Goal: Information Seeking & Learning: Find specific fact

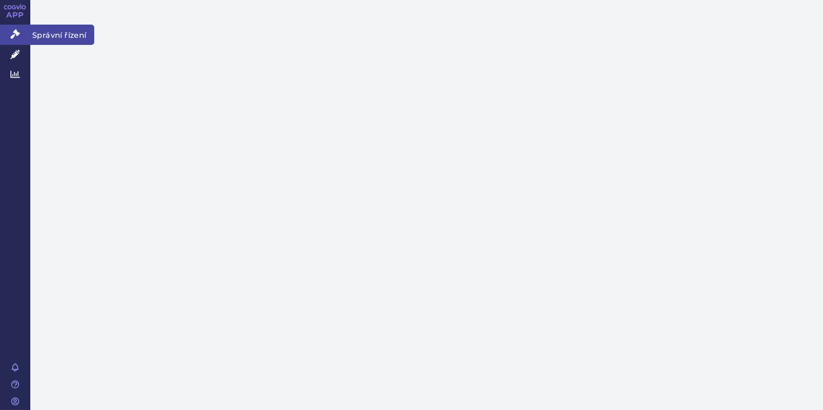
click at [12, 32] on icon at bounding box center [14, 33] width 9 height 9
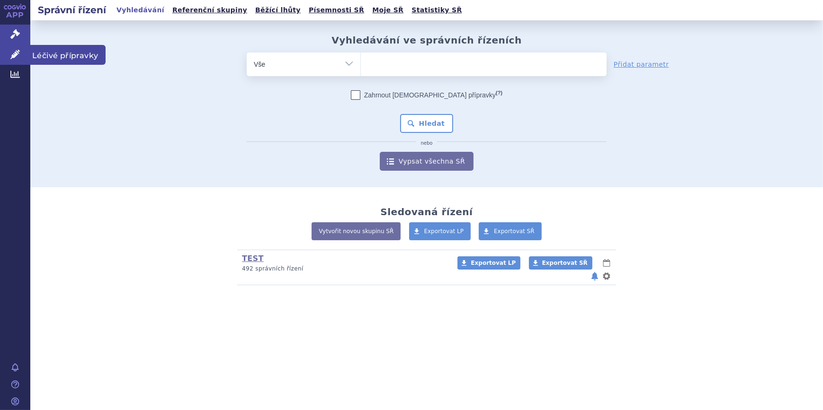
click at [18, 55] on icon at bounding box center [14, 54] width 9 height 9
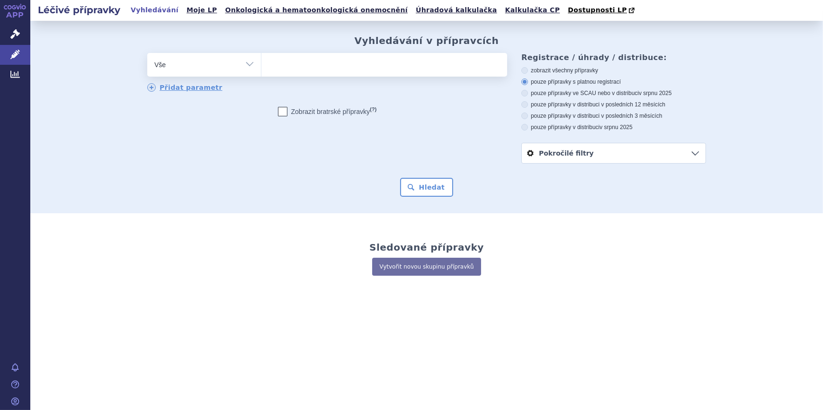
click at [267, 67] on ul at bounding box center [384, 63] width 246 height 20
click at [261, 67] on select at bounding box center [261, 65] width 0 height 24
click at [301, 65] on ul at bounding box center [384, 63] width 246 height 20
click at [261, 65] on select at bounding box center [261, 65] width 0 height 24
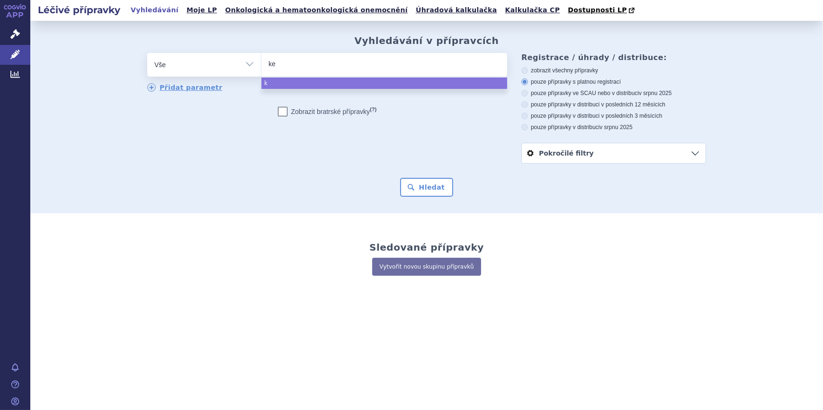
type input "key"
type input "keytr"
type input "keytrud"
type input "keytruda"
select select "keytruda"
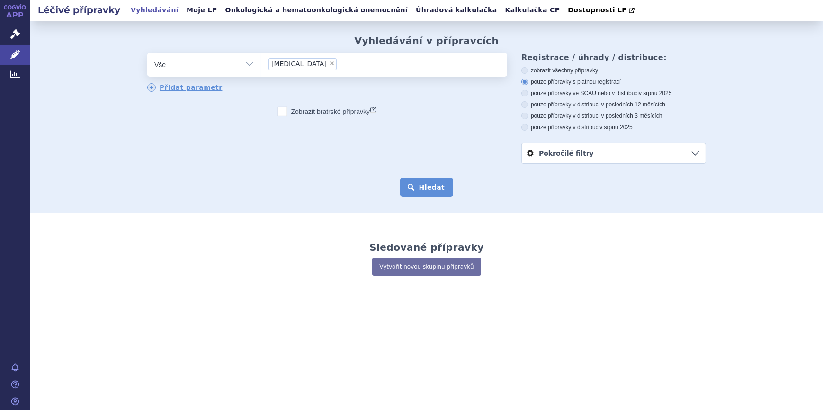
click at [439, 191] on button "Hledat" at bounding box center [426, 187] width 53 height 19
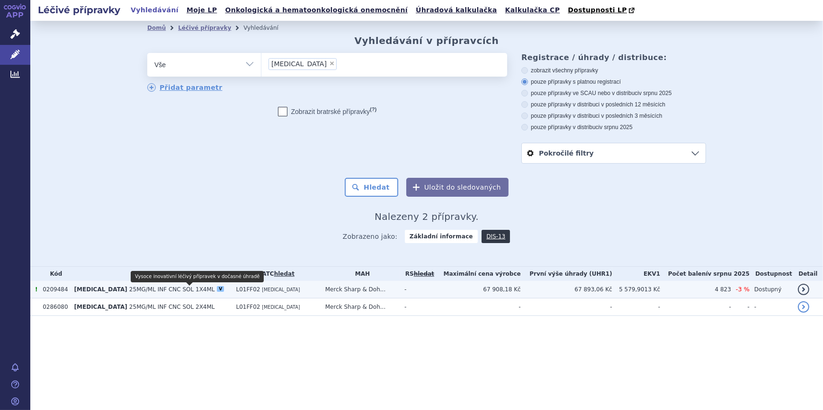
click at [217, 292] on div "V" at bounding box center [220, 289] width 7 height 6
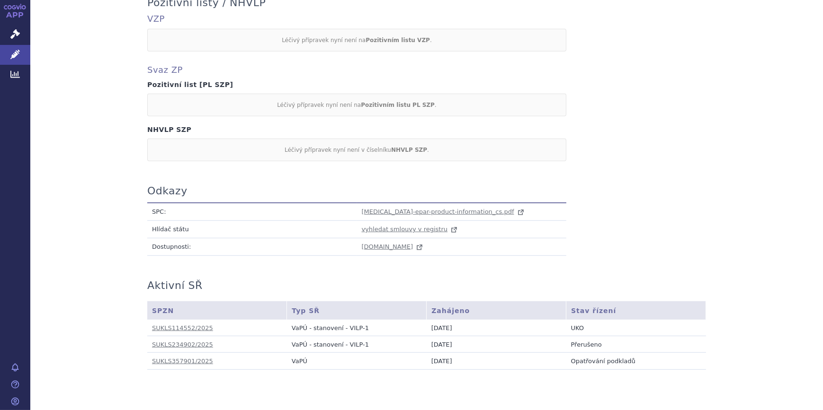
scroll to position [851, 0]
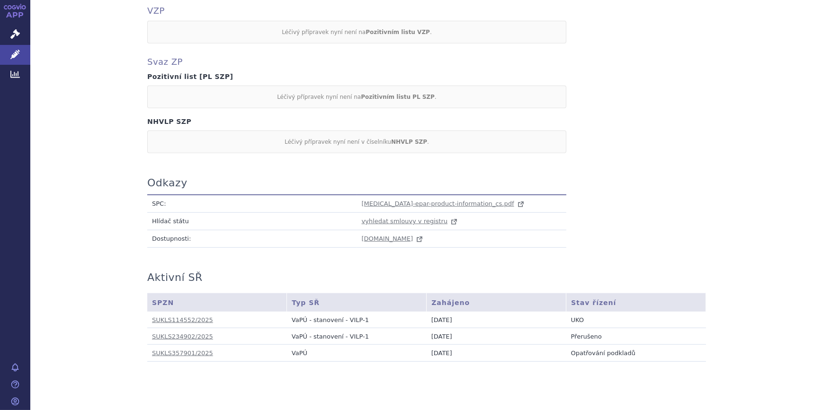
click at [398, 195] on td "[MEDICAL_DATA]-epar-product-information_cs.pdf" at bounding box center [462, 204] width 210 height 18
click at [398, 200] on span "[MEDICAL_DATA]-epar-product-information_cs.pdf" at bounding box center [438, 203] width 152 height 7
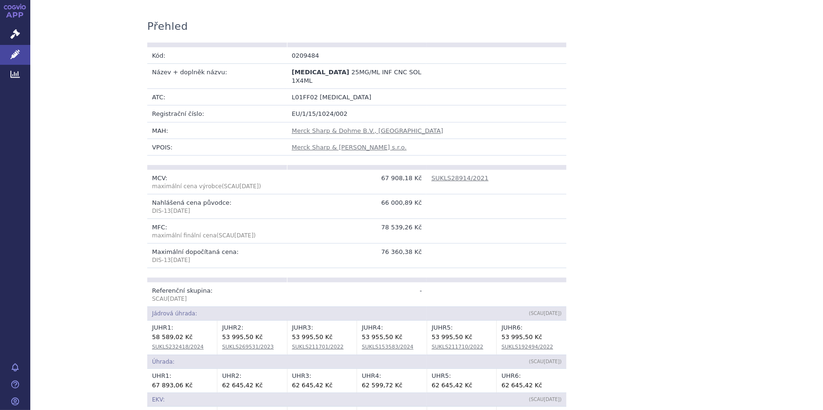
scroll to position [134, 0]
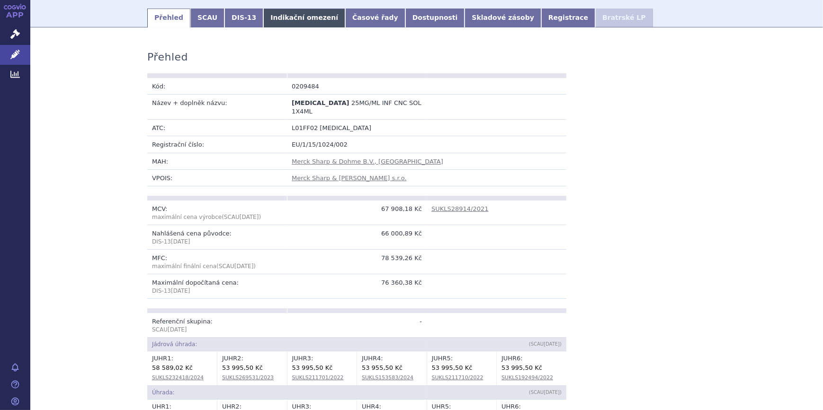
click at [308, 19] on link "Indikační omezení" at bounding box center [304, 18] width 82 height 19
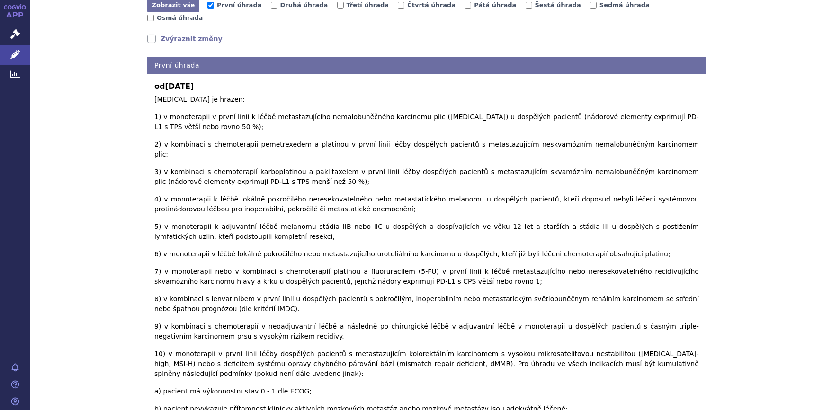
scroll to position [247, 0]
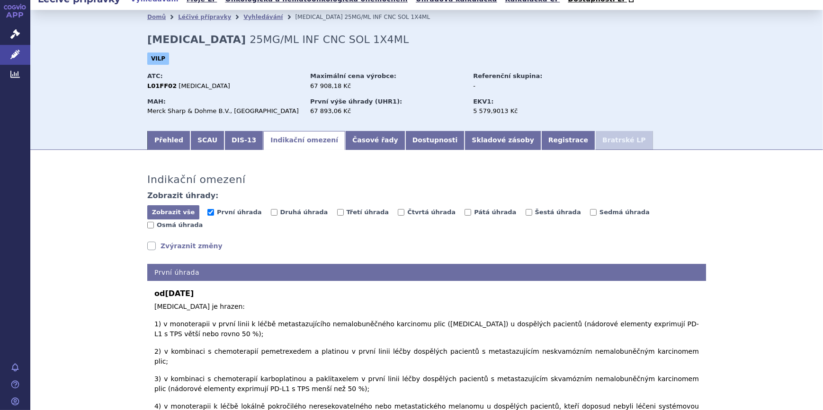
scroll to position [0, 0]
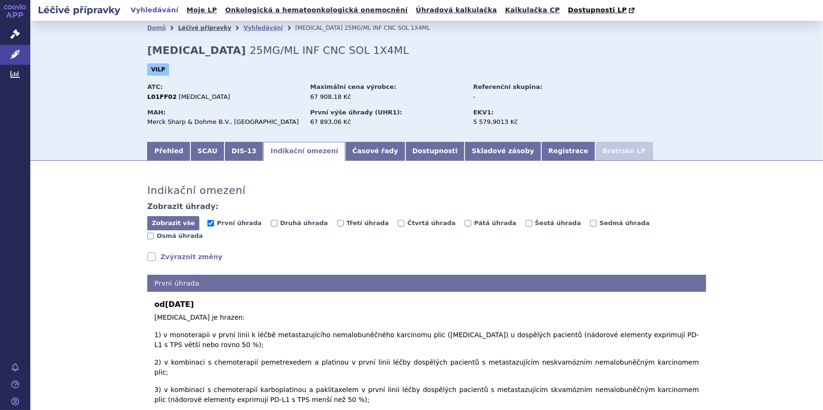
click at [203, 30] on link "Léčivé přípravky" at bounding box center [204, 28] width 53 height 7
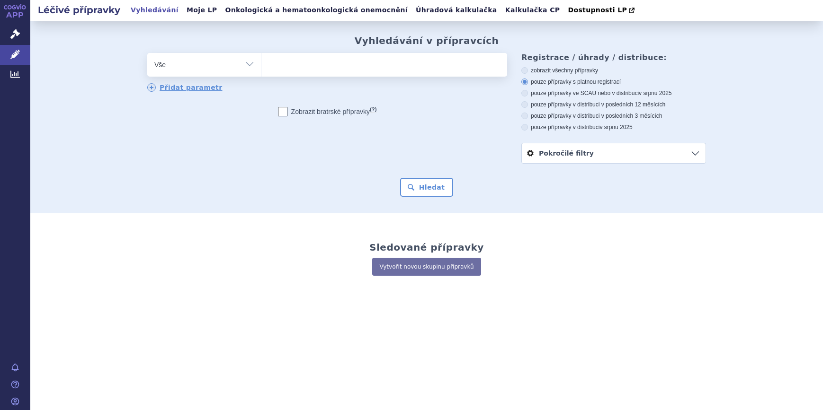
click at [281, 62] on ul at bounding box center [384, 63] width 246 height 20
click at [261, 62] on select at bounding box center [261, 65] width 0 height 24
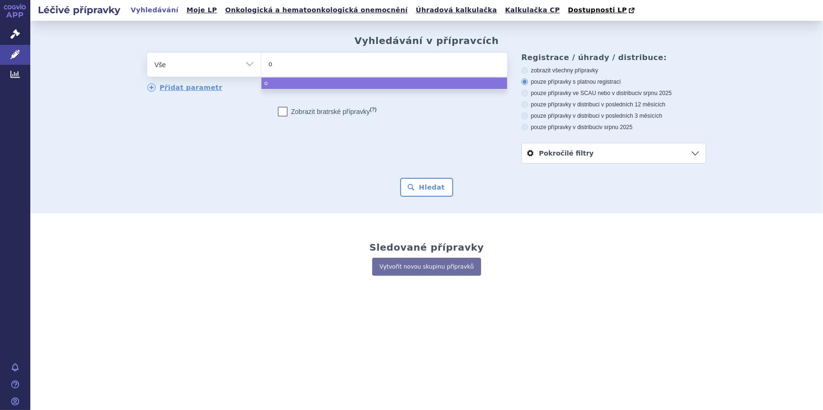
type input "ob"
type input "obdi"
type input "obdivo"
select select "obdivo"
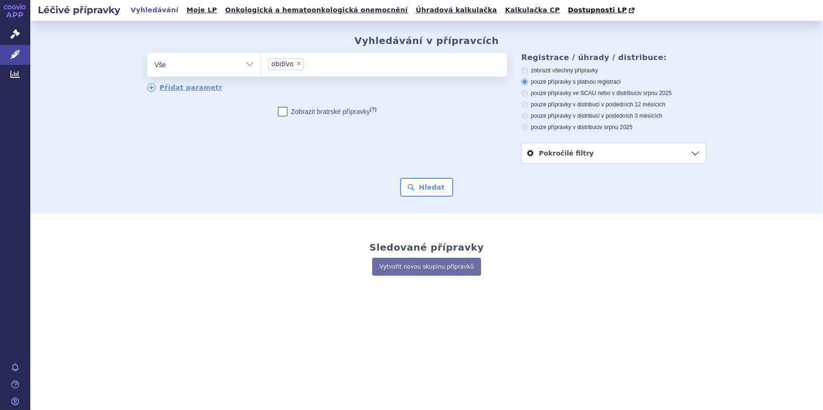
click at [293, 63] on li "× obdivo" at bounding box center [285, 64] width 35 height 12
click at [261, 63] on select "obdivo" at bounding box center [261, 65] width 0 height 24
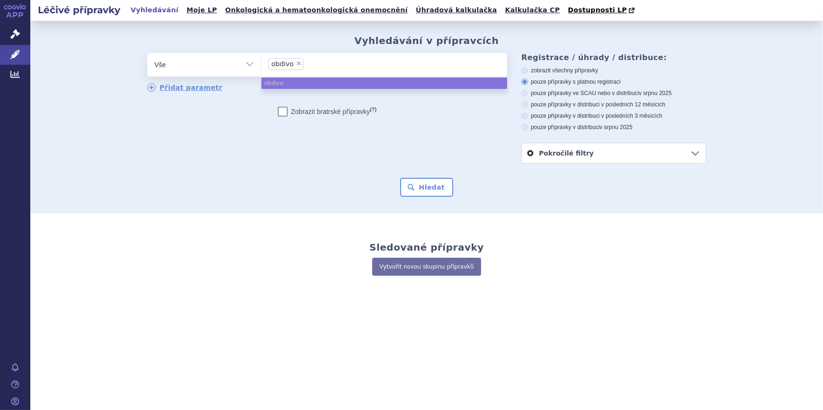
click at [296, 62] on span "×" at bounding box center [299, 64] width 6 height 6
click at [261, 62] on select "obdivo" at bounding box center [261, 65] width 0 height 24
select select
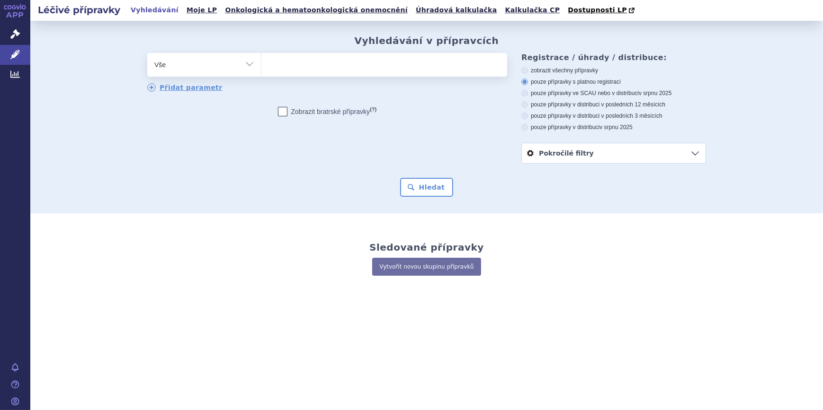
type input "o"
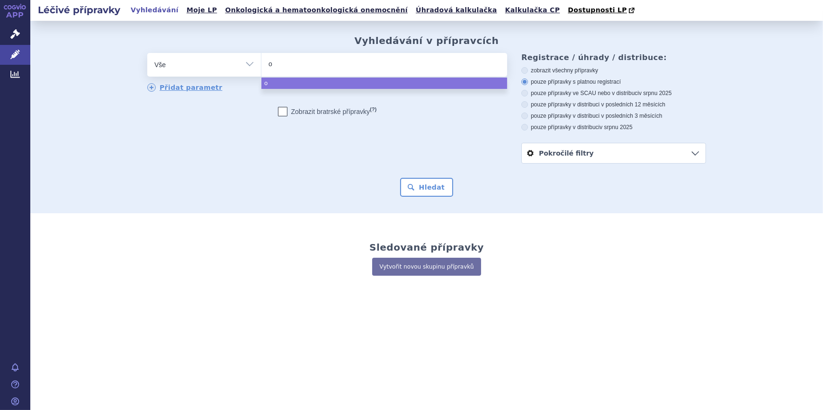
type input "op"
type input "opdi"
type input "opdivo"
select select "opdivo"
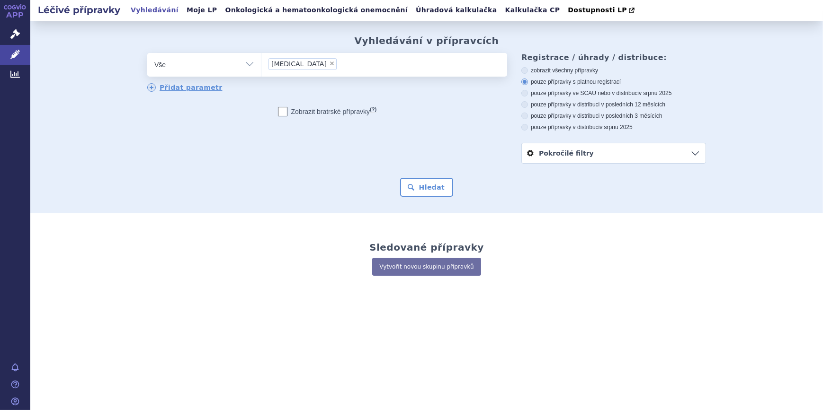
click at [421, 178] on form "odstranit Vše Přípravek/SUKL kód MAH VPOIS ATC/Aktivní látka opdivo" at bounding box center [426, 125] width 559 height 144
click at [425, 187] on button "Hledat" at bounding box center [426, 187] width 53 height 19
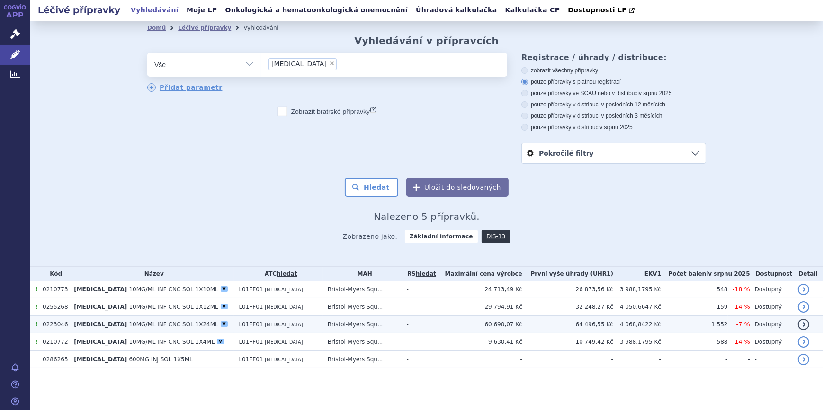
click at [129, 328] on span "10MG/ML INF CNC SOL 1X24ML" at bounding box center [173, 324] width 89 height 7
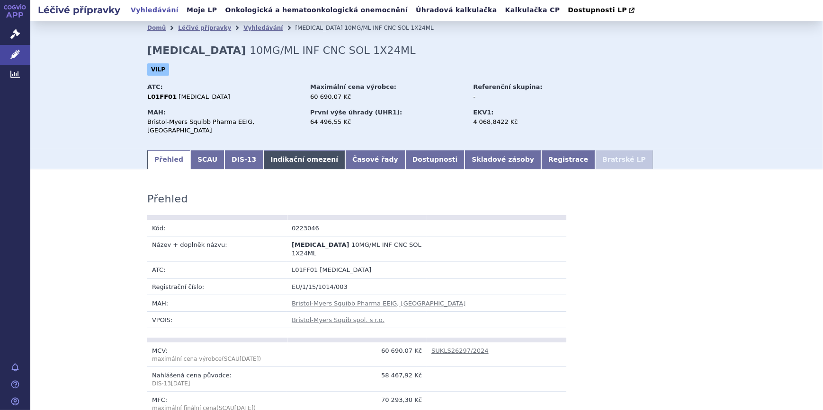
click at [265, 156] on link "Indikační omezení" at bounding box center [304, 160] width 82 height 19
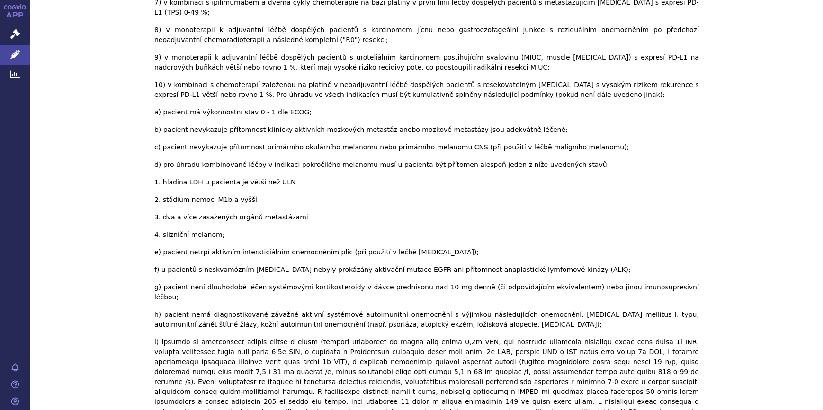
scroll to position [573, 0]
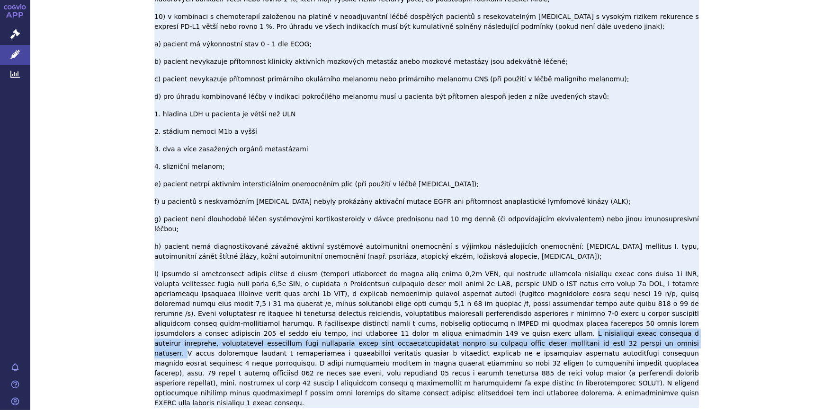
drag, startPoint x: 185, startPoint y: 112, endPoint x: 257, endPoint y: 124, distance: 72.9
click at [257, 124] on p "[MEDICAL_DATA] je hrazen: 1) v monoterapii nebo v kombinaci s ipilimumabem (v d…" at bounding box center [426, 72] width 544 height 671
